Goal: Task Accomplishment & Management: Use online tool/utility

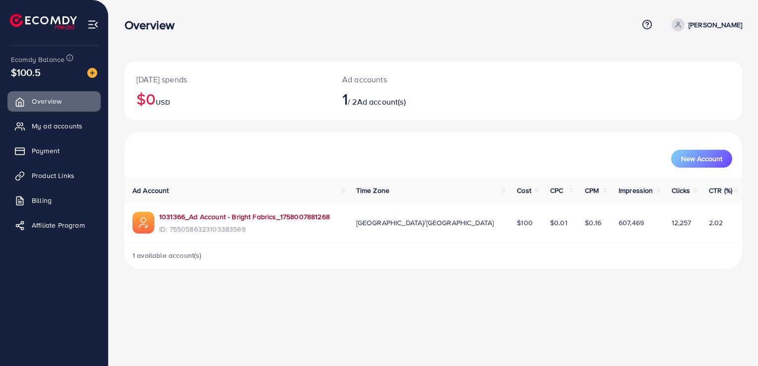
click at [228, 212] on link "1031366_Ad Account - Bright Fabrics_1758007881268" at bounding box center [244, 217] width 171 height 10
click at [93, 29] on img at bounding box center [92, 24] width 11 height 11
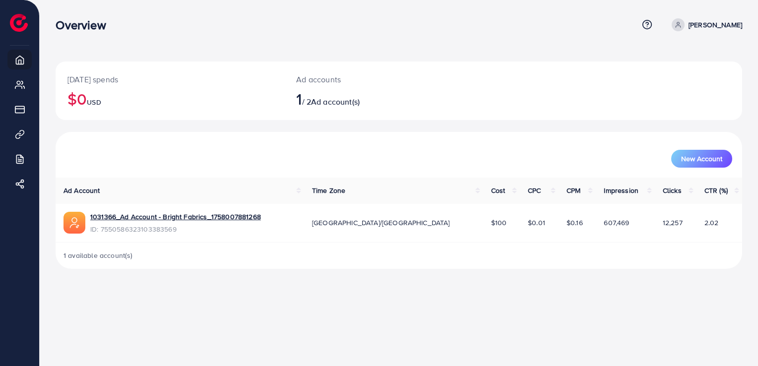
click at [685, 23] on span at bounding box center [678, 24] width 13 height 13
click at [182, 214] on link "1031366_Ad Account - Bright Fabrics_1758007881268" at bounding box center [175, 217] width 171 height 10
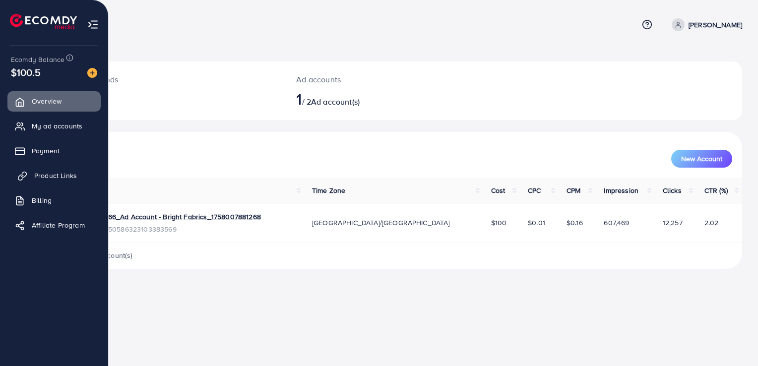
click at [65, 173] on span "Product Links" at bounding box center [55, 176] width 43 height 10
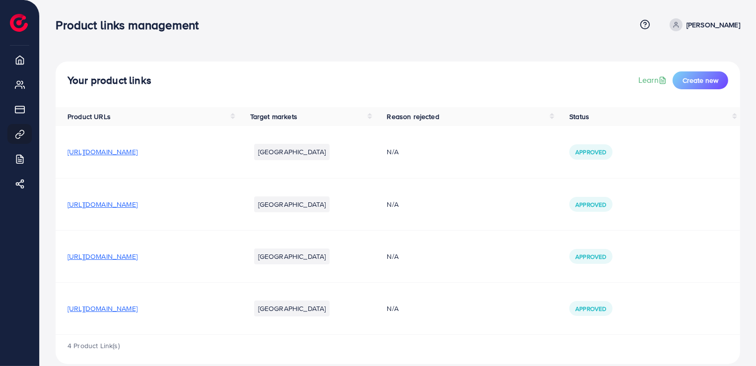
click at [129, 309] on span "https://bright-fabrics.com/collections/sale" at bounding box center [102, 309] width 70 height 10
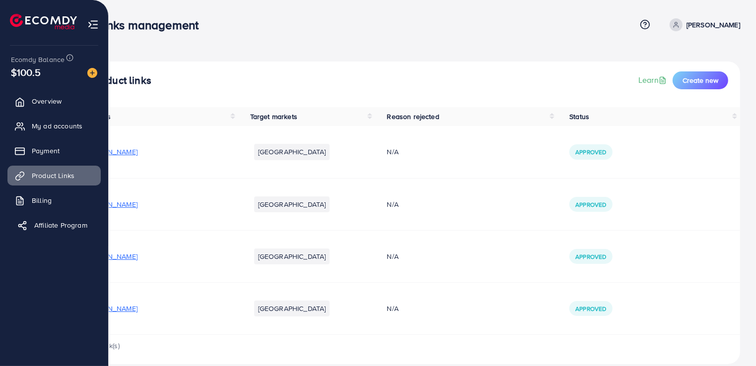
click at [42, 224] on span "Affiliate Program" at bounding box center [60, 225] width 53 height 10
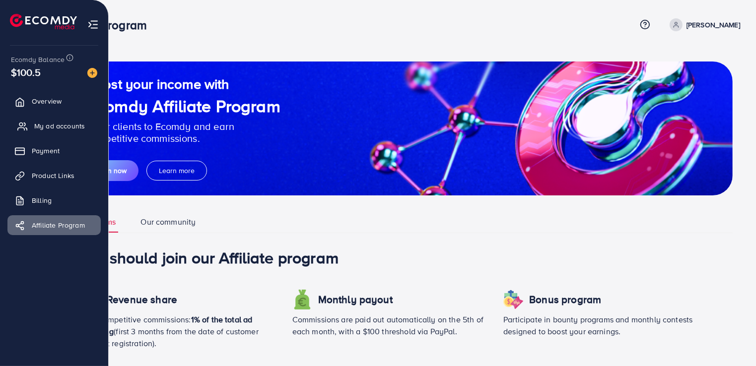
click at [49, 126] on span "My ad accounts" at bounding box center [59, 126] width 51 height 10
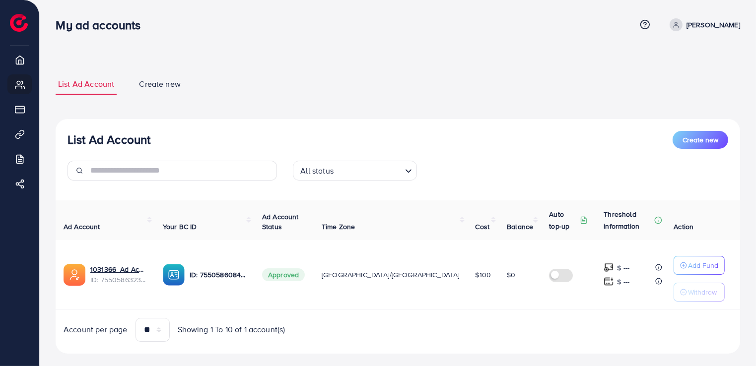
drag, startPoint x: 753, startPoint y: 192, endPoint x: 757, endPoint y: 204, distance: 12.6
click at [756, 204] on html "My ad accounts Help Center Contact Support Term and policy About Us Fraz Samad …" at bounding box center [378, 183] width 756 height 366
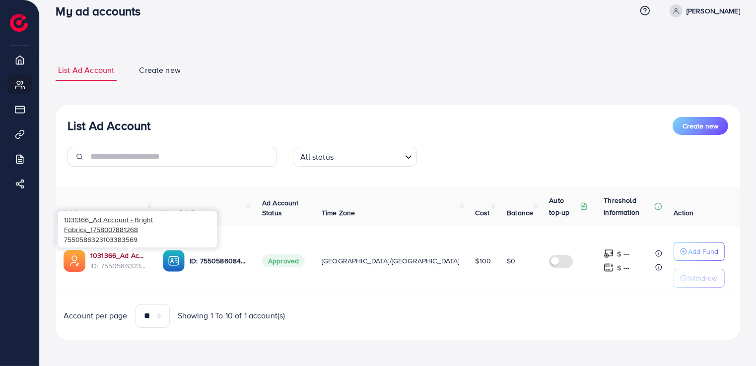
click at [130, 256] on link "1031366_Ad Account - Bright Fabrics_1758007881268" at bounding box center [118, 256] width 57 height 10
click at [128, 253] on link "1031366_Ad Account - Bright Fabrics_1758007881268" at bounding box center [118, 256] width 57 height 10
click at [700, 11] on link "[PERSON_NAME]" at bounding box center [702, 10] width 74 height 13
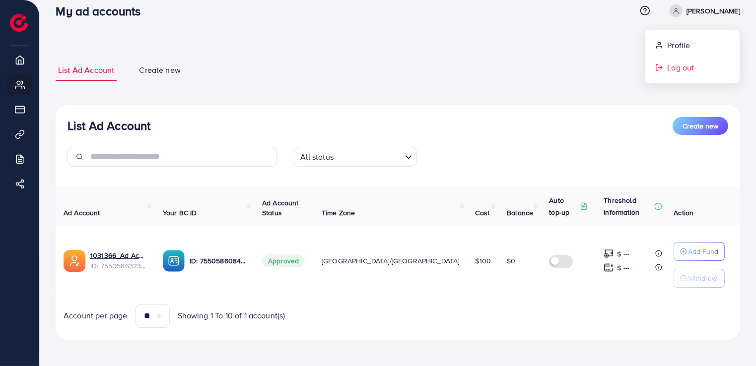
click at [677, 66] on span "Log out" at bounding box center [680, 68] width 27 height 12
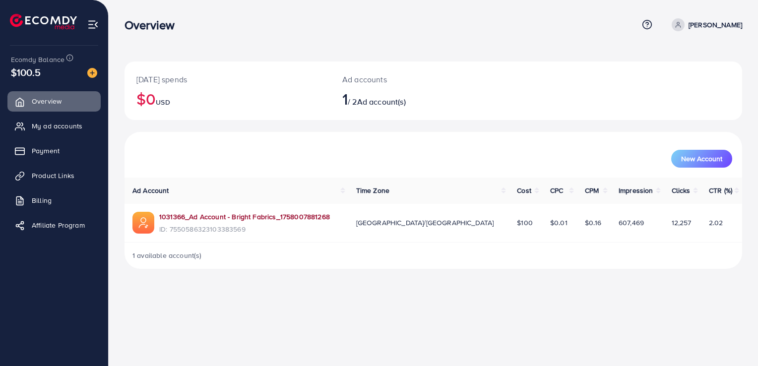
click at [193, 217] on link "1031366_Ad Account - Bright Fabrics_1758007881268" at bounding box center [244, 217] width 171 height 10
click at [91, 25] on img at bounding box center [92, 24] width 11 height 11
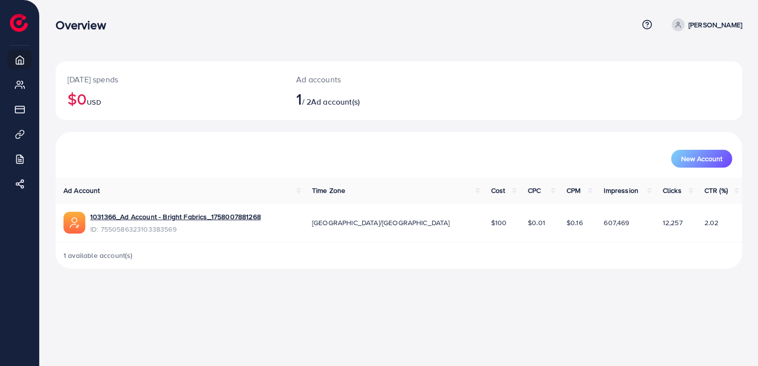
click at [685, 30] on span at bounding box center [678, 24] width 13 height 13
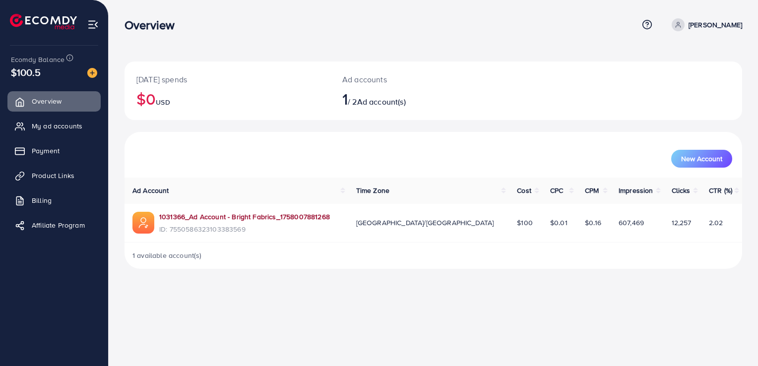
click at [285, 216] on link "1031366_Ad Account - Bright Fabrics_1758007881268" at bounding box center [244, 217] width 171 height 10
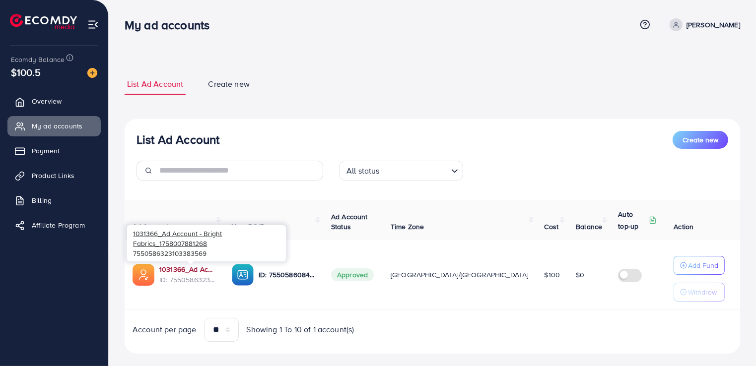
click at [183, 267] on link "1031366_Ad Account - Bright Fabrics_1758007881268" at bounding box center [187, 269] width 57 height 10
click at [181, 269] on link "1031366_Ad Account - Bright Fabrics_1758007881268" at bounding box center [187, 269] width 57 height 10
